Goal: Task Accomplishment & Management: Use online tool/utility

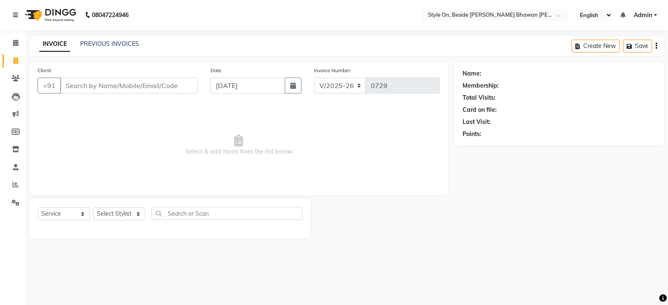
select select "4700"
select select "service"
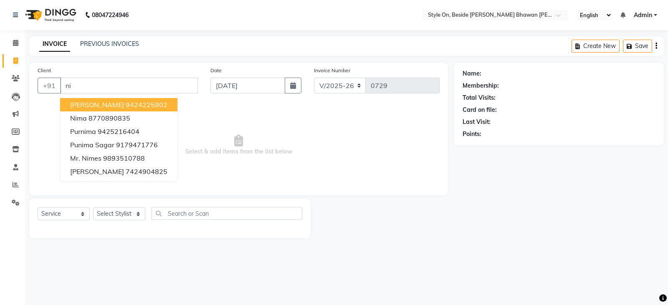
type input "n"
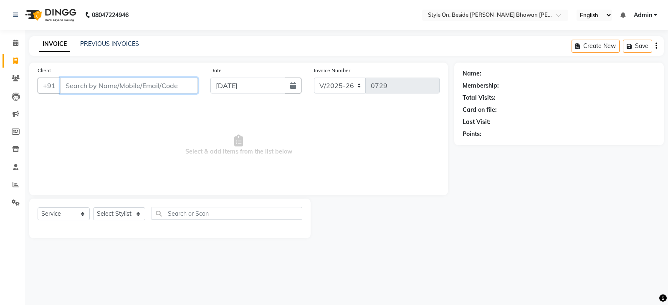
click at [76, 85] on input "Client" at bounding box center [129, 86] width 138 height 16
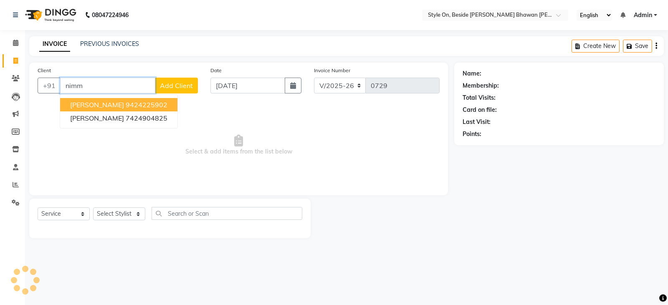
click at [126, 107] on ngb-highlight "9424225902" at bounding box center [147, 105] width 42 height 8
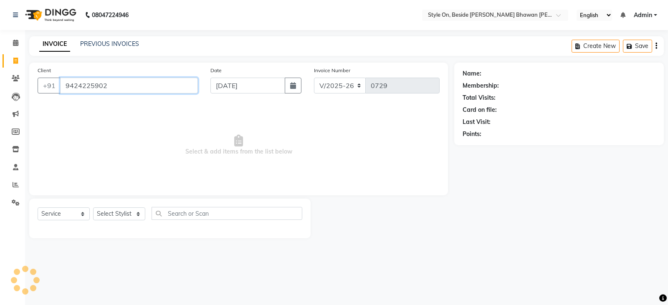
type input "9424225902"
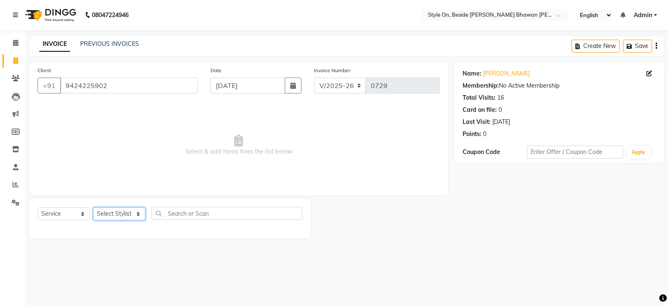
click at [117, 214] on select "Select Stylist [PERSON_NAME] Anju [PERSON_NAME] [PERSON_NAME] [PERSON_NAME] [PE…" at bounding box center [119, 213] width 52 height 13
select select "27824"
click at [93, 207] on select "Select Stylist [PERSON_NAME] Anju [PERSON_NAME] [PERSON_NAME] [PERSON_NAME] [PE…" at bounding box center [119, 213] width 52 height 13
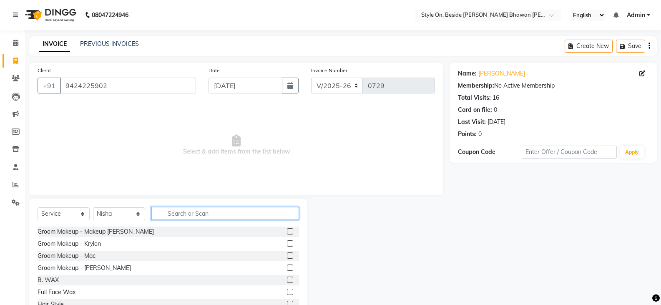
click at [193, 212] on input "text" at bounding box center [225, 213] width 148 height 13
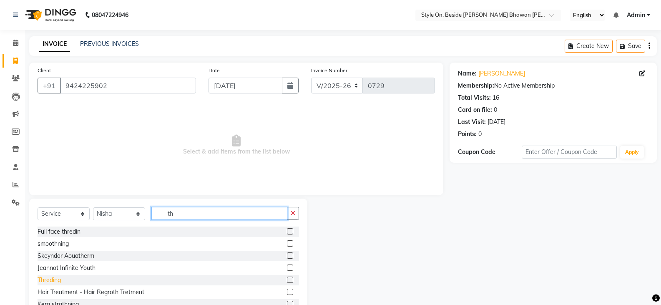
type input "th"
click at [43, 280] on div "Threding" at bounding box center [49, 280] width 23 height 9
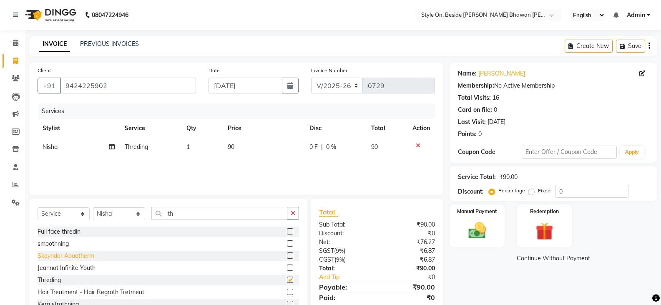
checkbox input "false"
click at [245, 146] on td "90" at bounding box center [264, 147] width 82 height 19
select select "27824"
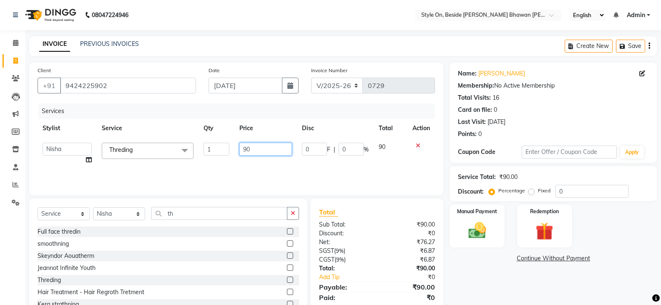
drag, startPoint x: 265, startPoint y: 151, endPoint x: 223, endPoint y: 149, distance: 42.6
click at [223, 149] on tr "[PERSON_NAME] Anju [PERSON_NAME] [PERSON_NAME] [PERSON_NAME] [PERSON_NAME] [PER…" at bounding box center [237, 154] width 398 height 32
type input "110"
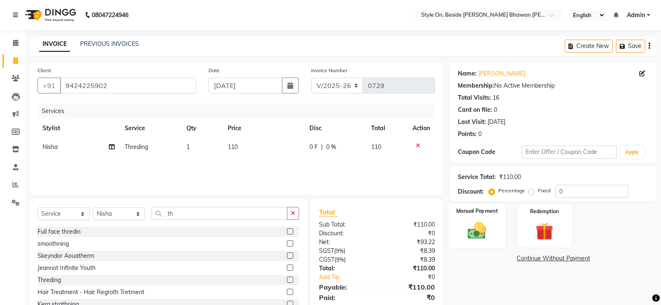
click at [477, 228] on img at bounding box center [477, 230] width 30 height 21
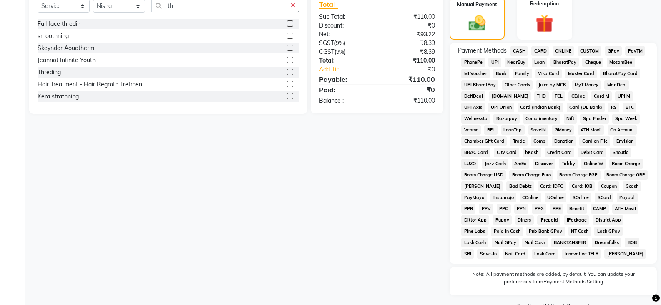
scroll to position [209, 0]
click at [518, 49] on span "CASH" at bounding box center [519, 50] width 18 height 10
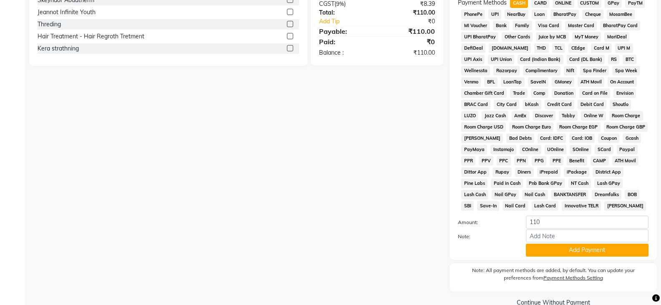
scroll to position [272, 0]
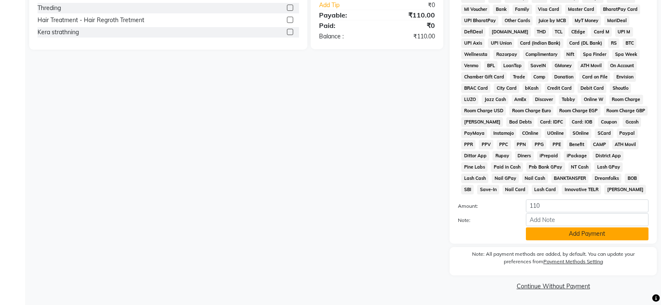
click at [593, 235] on button "Add Payment" at bounding box center [587, 233] width 123 height 13
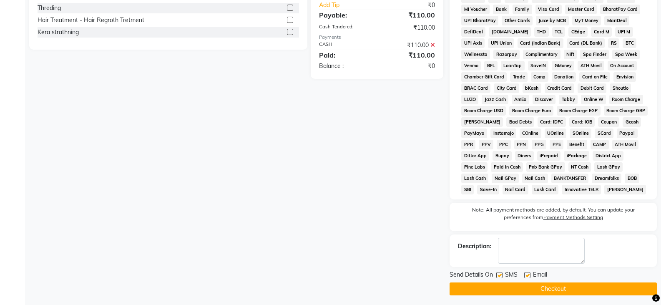
scroll to position [275, 0]
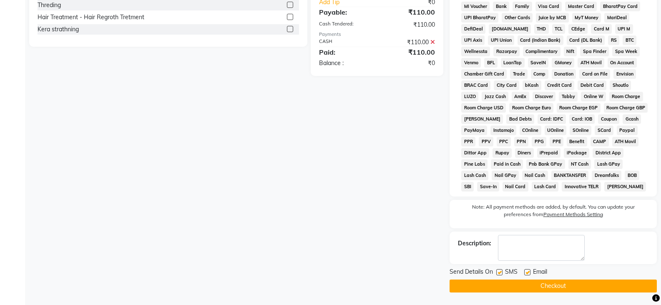
click at [555, 288] on button "Checkout" at bounding box center [553, 286] width 207 height 13
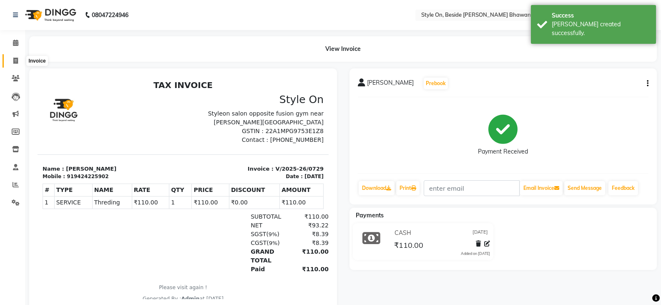
click at [16, 61] on icon at bounding box center [15, 61] width 5 height 6
select select "4700"
select select "service"
